Goal: Task Accomplishment & Management: Manage account settings

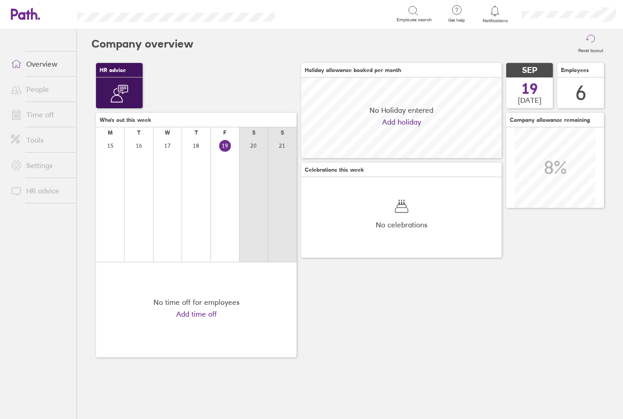
scroll to position [81, 200]
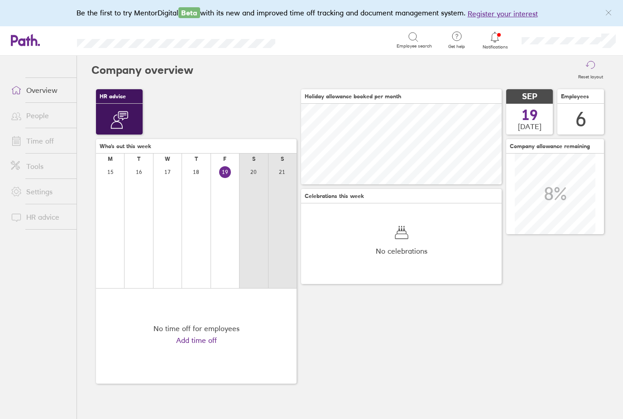
click at [43, 117] on link "People" at bounding box center [40, 115] width 73 height 18
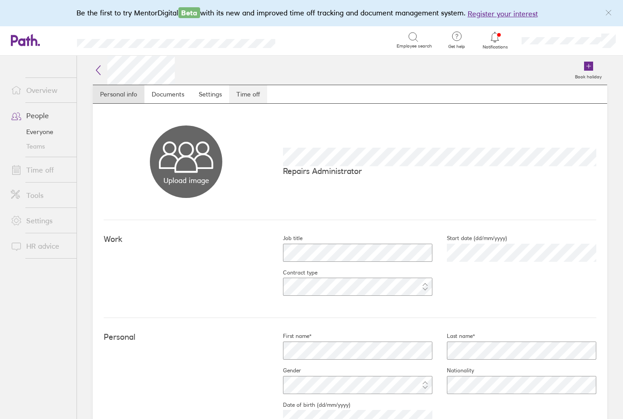
click at [250, 94] on link "Time off" at bounding box center [248, 94] width 38 height 18
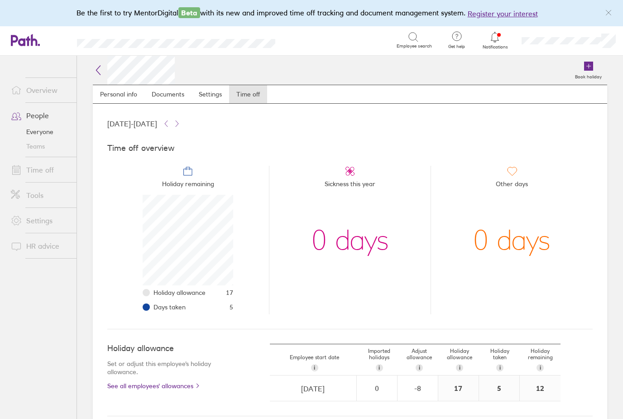
click at [37, 166] on link "Time off" at bounding box center [40, 170] width 73 height 18
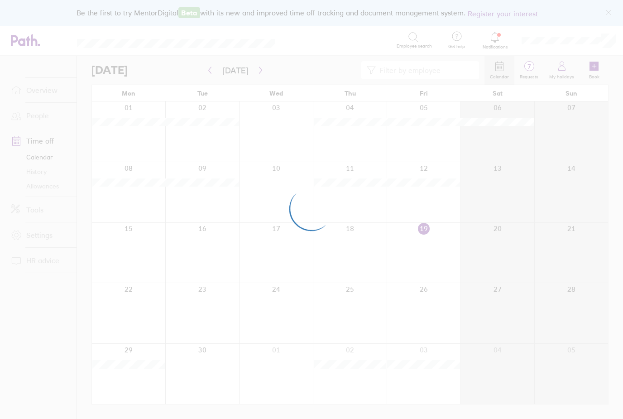
click at [38, 115] on div at bounding box center [311, 209] width 623 height 419
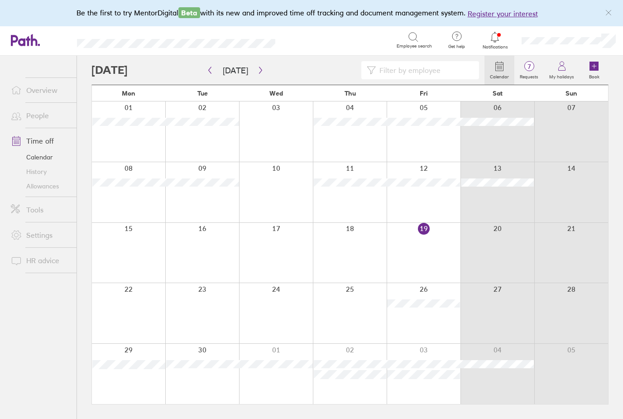
click at [38, 115] on link "People" at bounding box center [40, 115] width 73 height 18
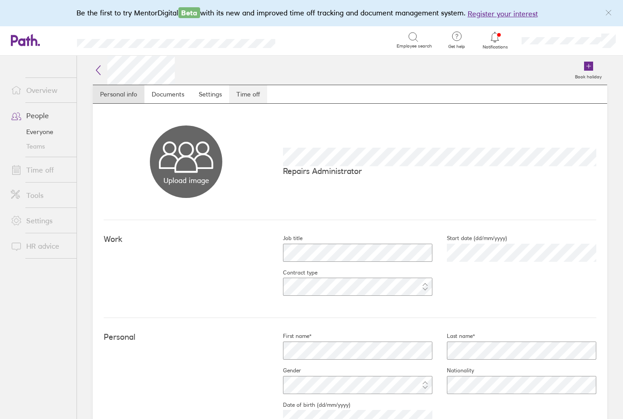
click at [245, 87] on link "Time off" at bounding box center [248, 94] width 38 height 18
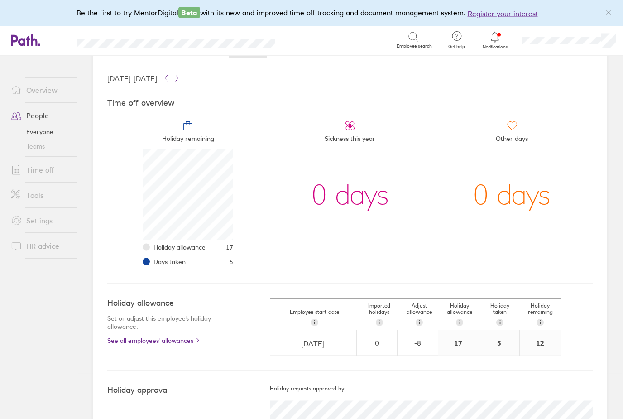
scroll to position [29, 0]
click at [490, 32] on icon at bounding box center [494, 37] width 11 height 11
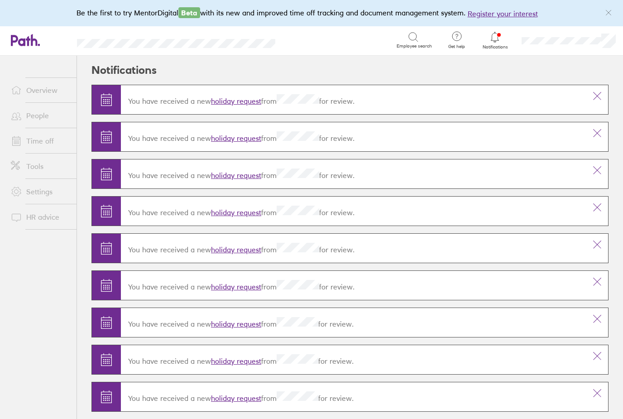
click at [236, 96] on link "holiday request" at bounding box center [236, 100] width 50 height 9
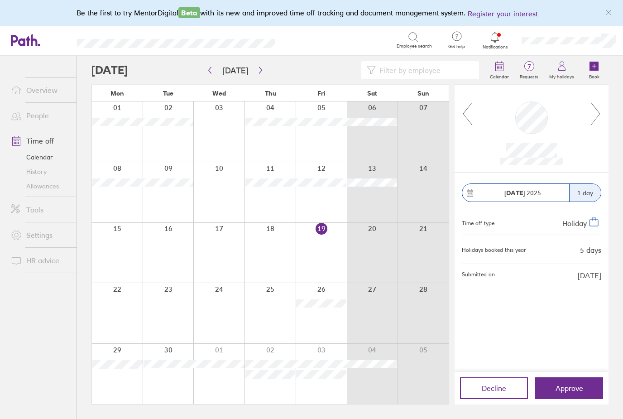
click at [595, 101] on icon at bounding box center [595, 113] width 11 height 24
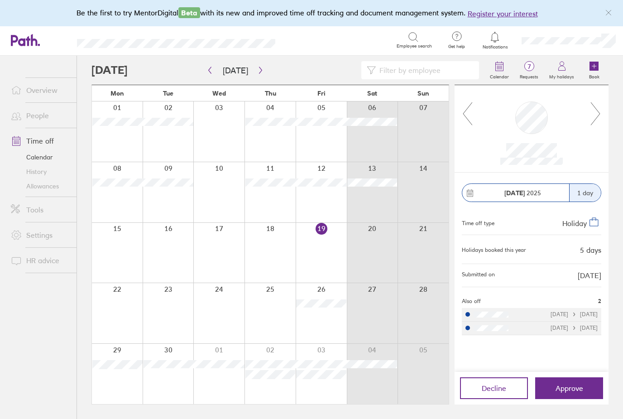
click at [562, 384] on span "Approve" at bounding box center [569, 388] width 28 height 8
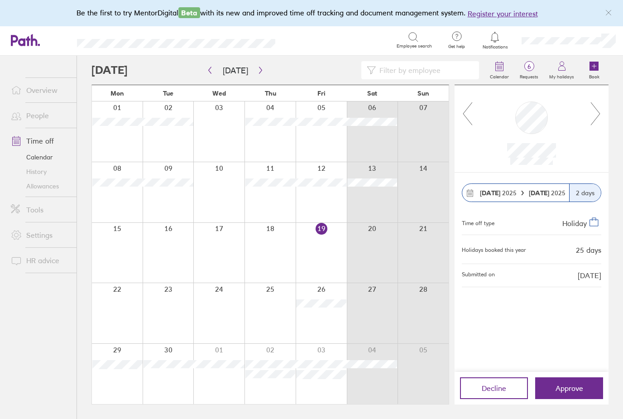
click at [596, 101] on icon at bounding box center [595, 113] width 11 height 24
click at [557, 381] on button "Approve" at bounding box center [569, 388] width 68 height 22
click at [595, 101] on icon at bounding box center [595, 113] width 11 height 24
click at [568, 386] on span "Approve" at bounding box center [569, 388] width 28 height 8
click at [594, 101] on icon at bounding box center [595, 113] width 11 height 24
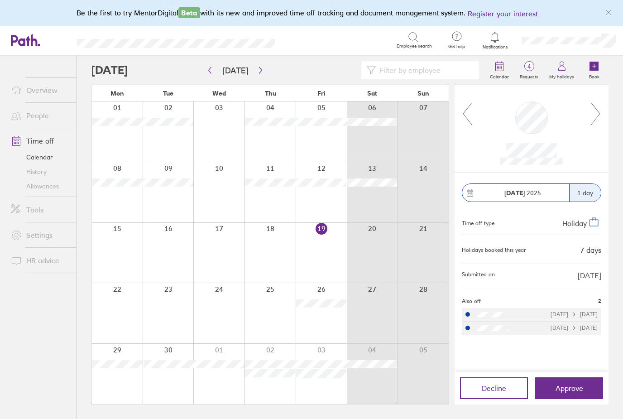
click at [572, 385] on span "Approve" at bounding box center [569, 388] width 28 height 8
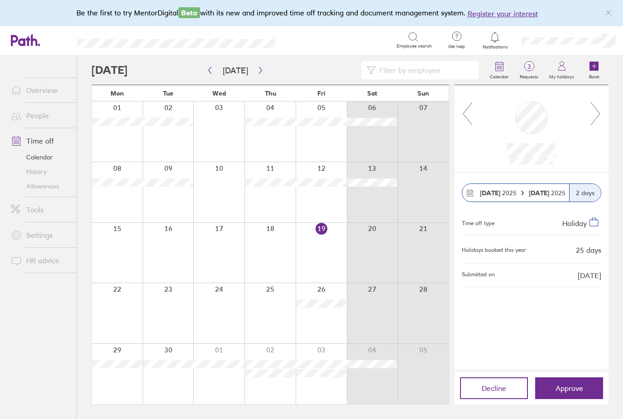
click at [485, 386] on span "Decline" at bounding box center [493, 388] width 24 height 8
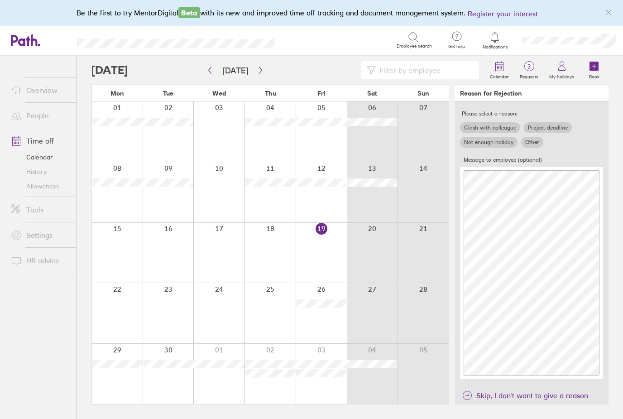
click at [501, 388] on span "Skip, I don't want to give a reason" at bounding box center [532, 395] width 112 height 14
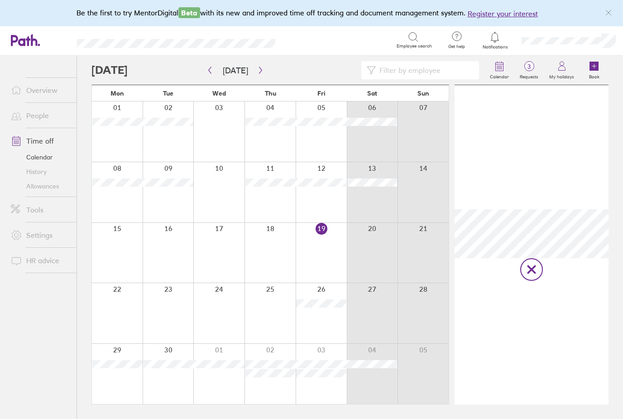
click at [540, 258] on div at bounding box center [531, 269] width 23 height 23
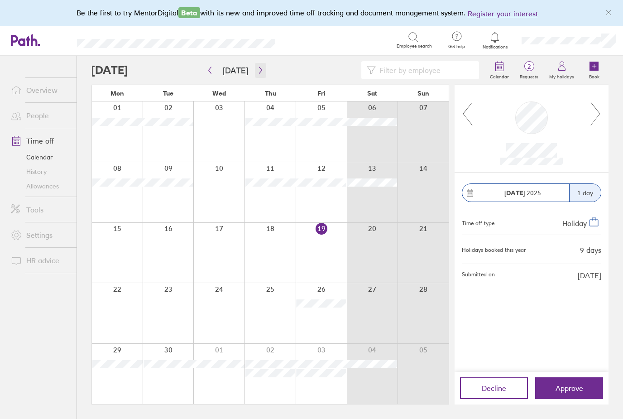
click at [257, 67] on icon "button" at bounding box center [260, 70] width 7 height 7
click at [577, 384] on span "Approve" at bounding box center [569, 388] width 28 height 8
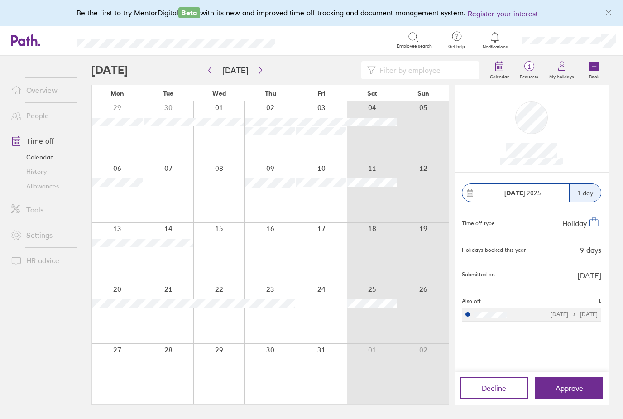
click at [571, 388] on span "Approve" at bounding box center [569, 388] width 28 height 8
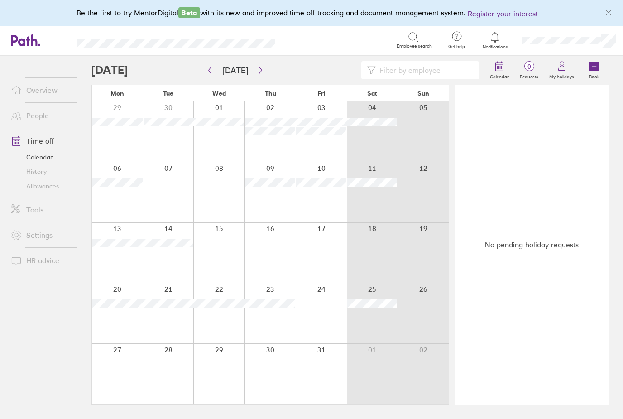
click at [43, 132] on link "Time off" at bounding box center [40, 141] width 73 height 18
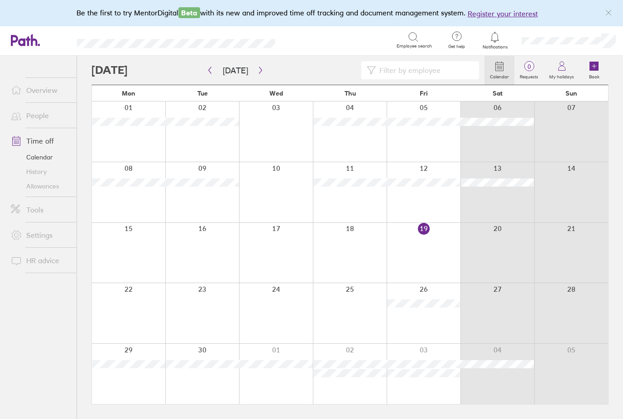
click at [38, 106] on link "People" at bounding box center [40, 115] width 73 height 18
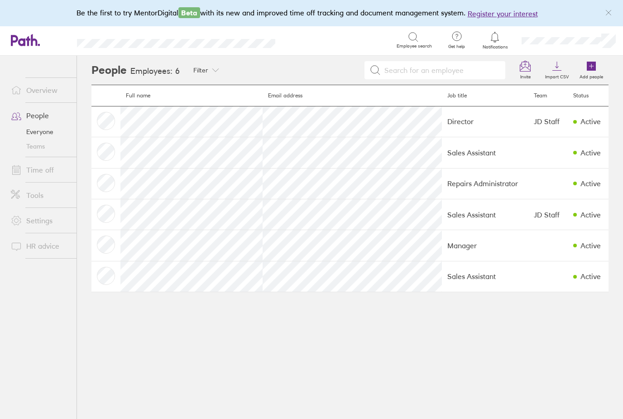
click at [40, 161] on link "Time off" at bounding box center [40, 170] width 73 height 18
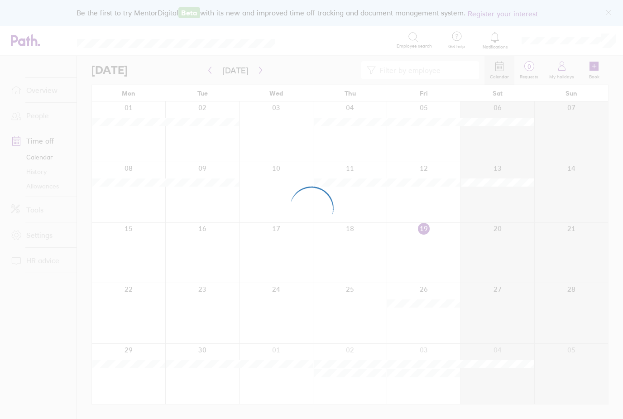
click at [37, 159] on div at bounding box center [311, 209] width 623 height 419
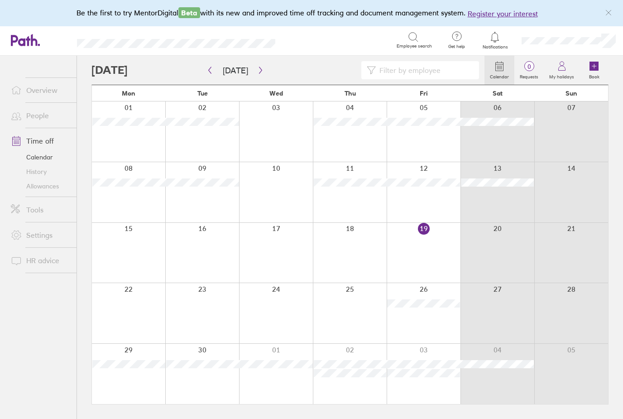
click at [37, 179] on link "Allowances" at bounding box center [40, 186] width 73 height 14
